Goal: Task Accomplishment & Management: Manage account settings

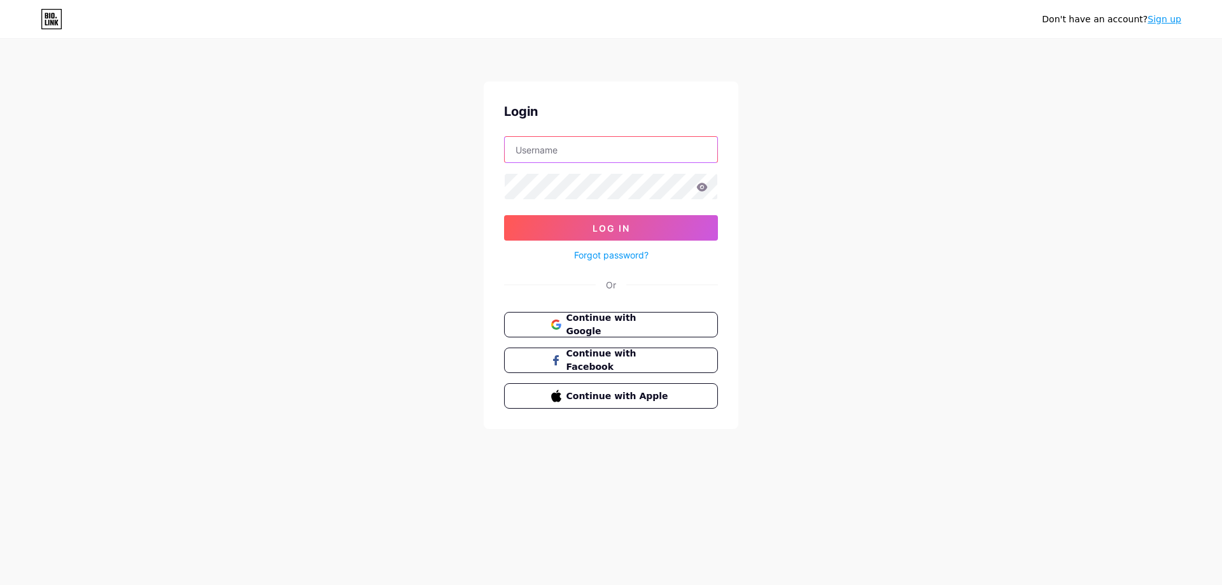
type input "[EMAIL_ADDRESS][DOMAIN_NAME]"
click at [699, 190] on icon at bounding box center [702, 187] width 11 height 8
click at [703, 189] on icon at bounding box center [701, 187] width 11 height 9
click at [701, 188] on icon at bounding box center [702, 187] width 11 height 8
click at [642, 221] on button "Log In" at bounding box center [611, 227] width 214 height 25
